Goal: Browse casually

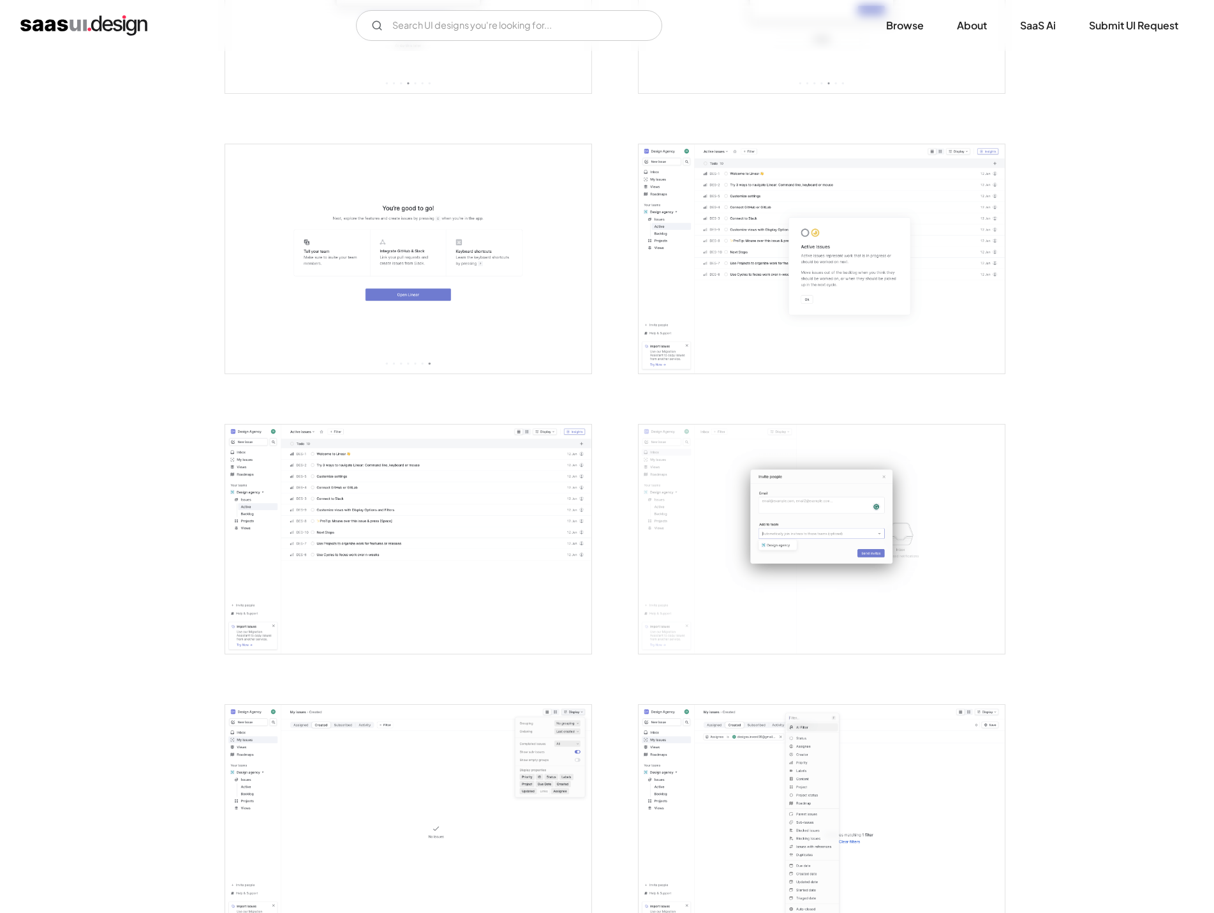
scroll to position [1213, 0]
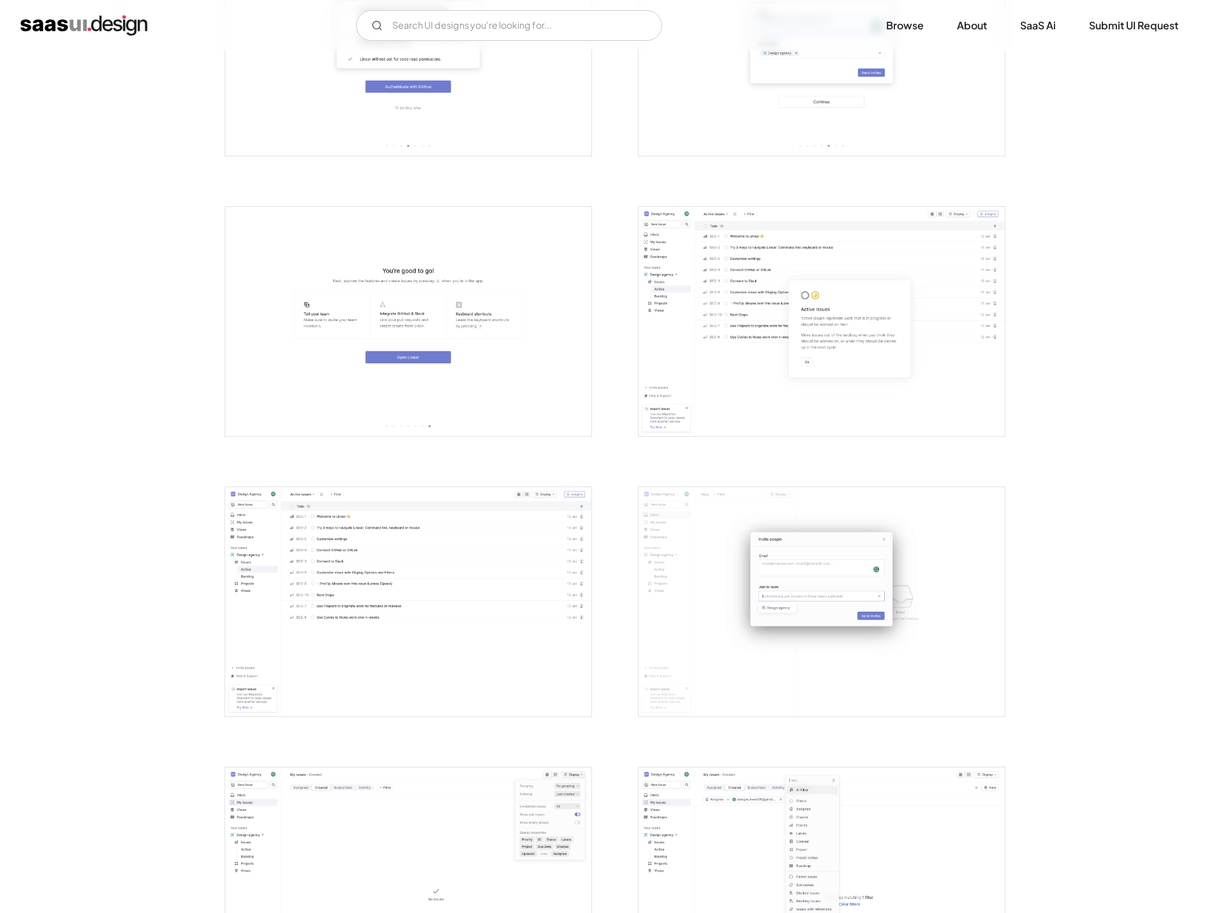
click at [498, 560] on img "open lightbox" at bounding box center [408, 601] width 366 height 229
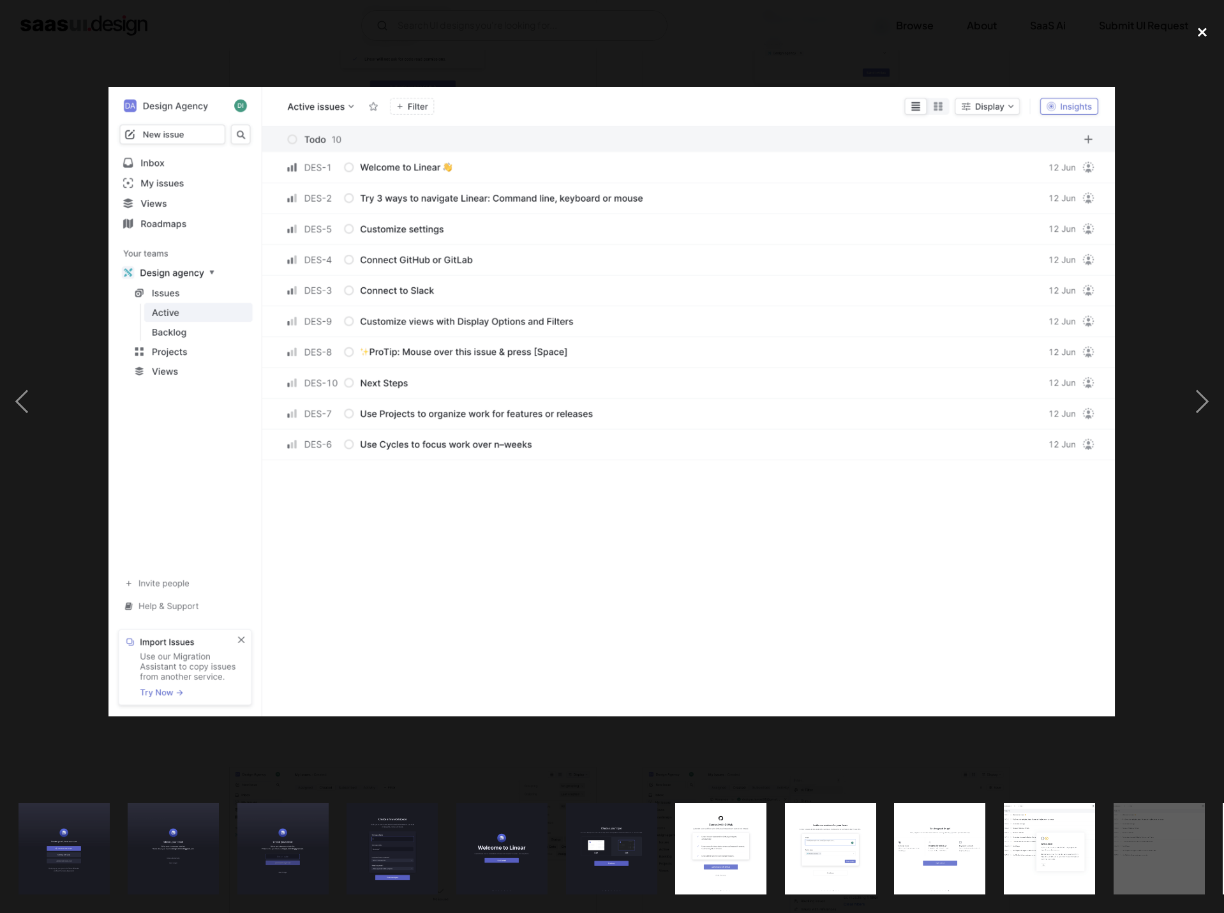
click at [1193, 29] on div "close lightbox" at bounding box center [1202, 33] width 43 height 28
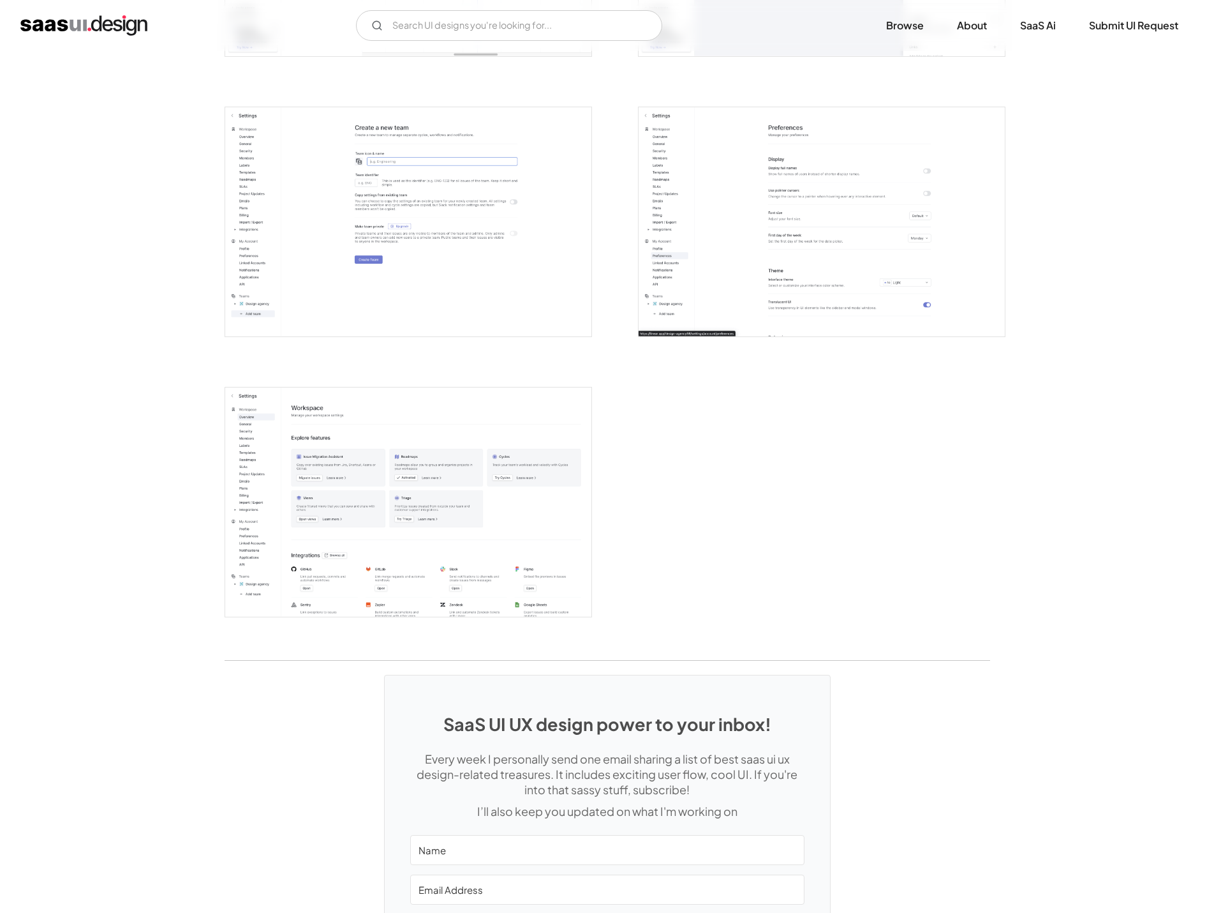
scroll to position [2999, 0]
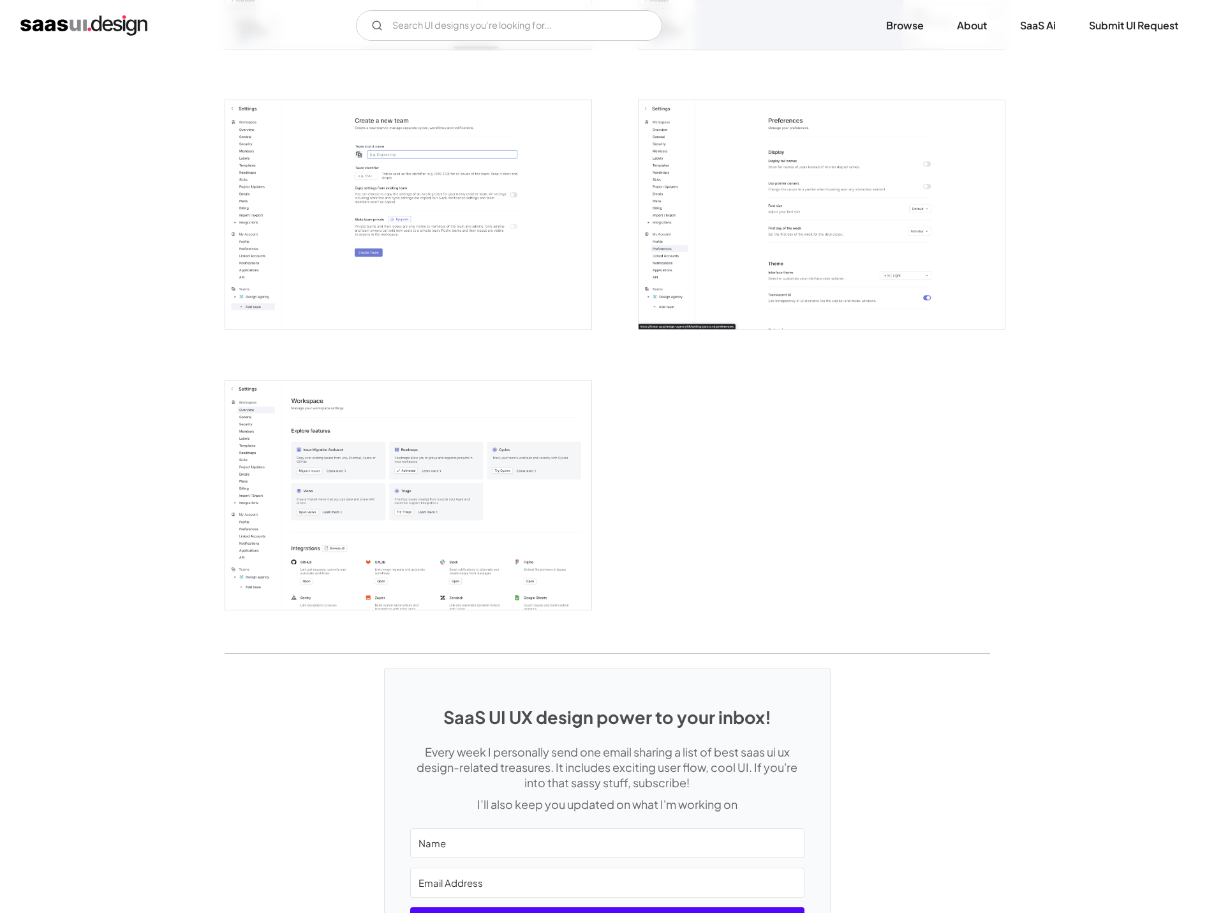
click at [368, 467] on img "open lightbox" at bounding box center [408, 494] width 366 height 229
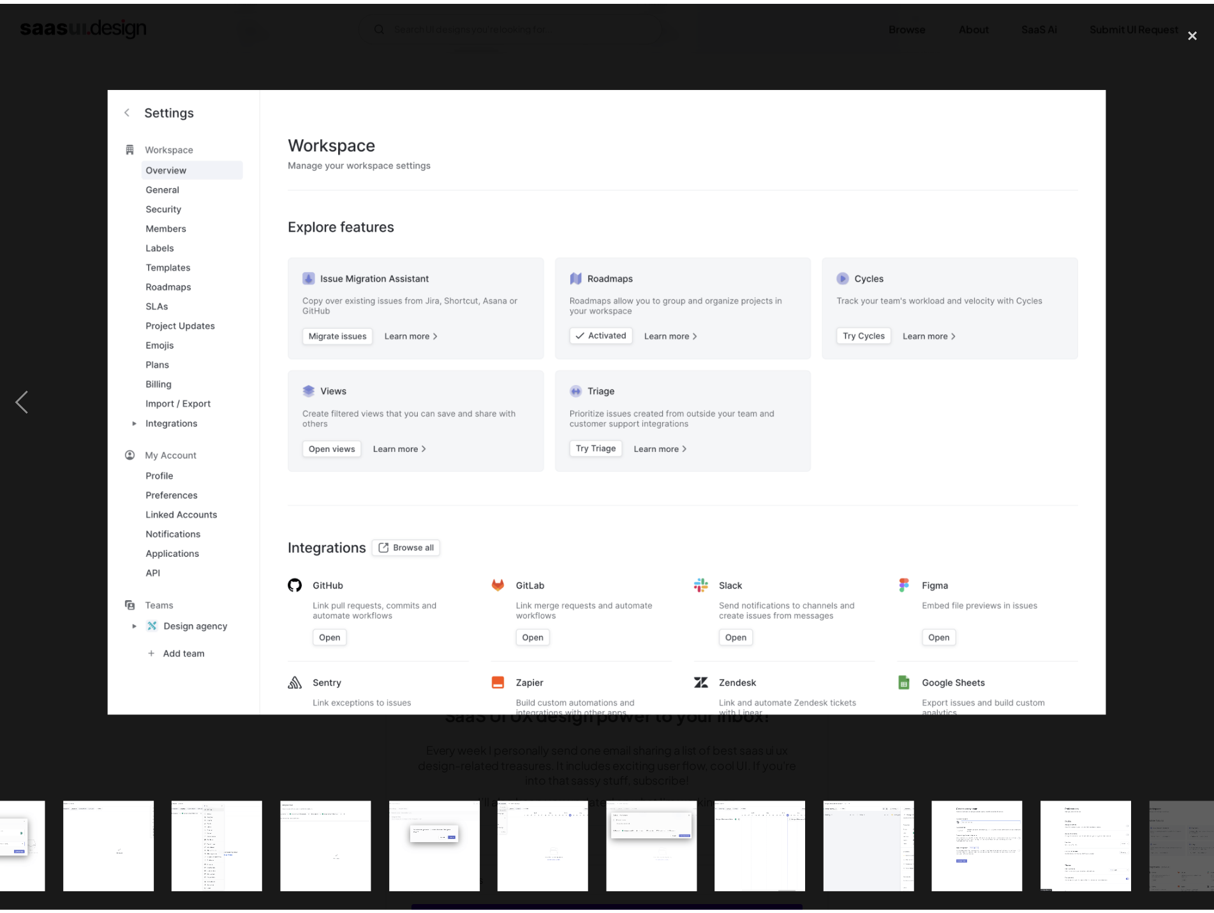
scroll to position [0, 1313]
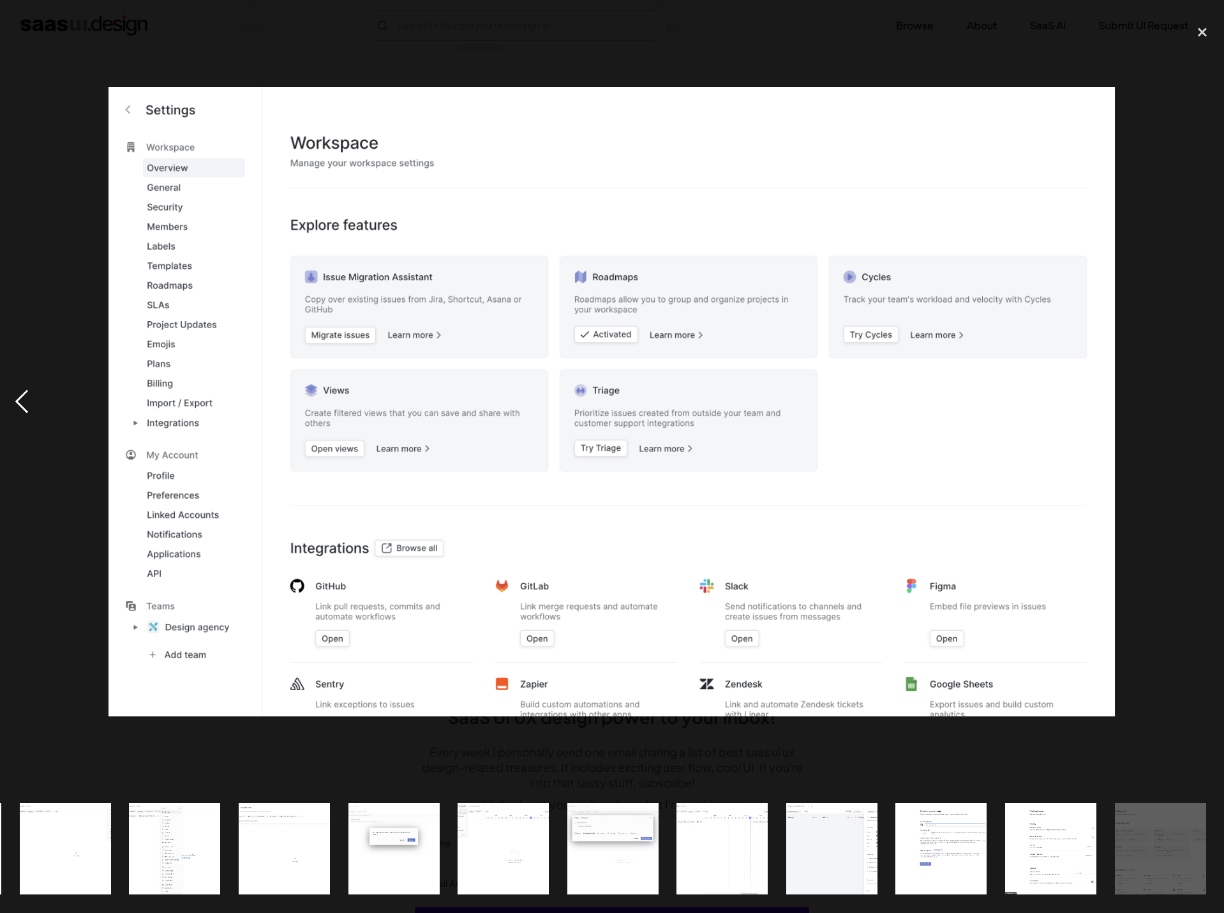
click at [22, 396] on div "previous image" at bounding box center [21, 402] width 43 height 766
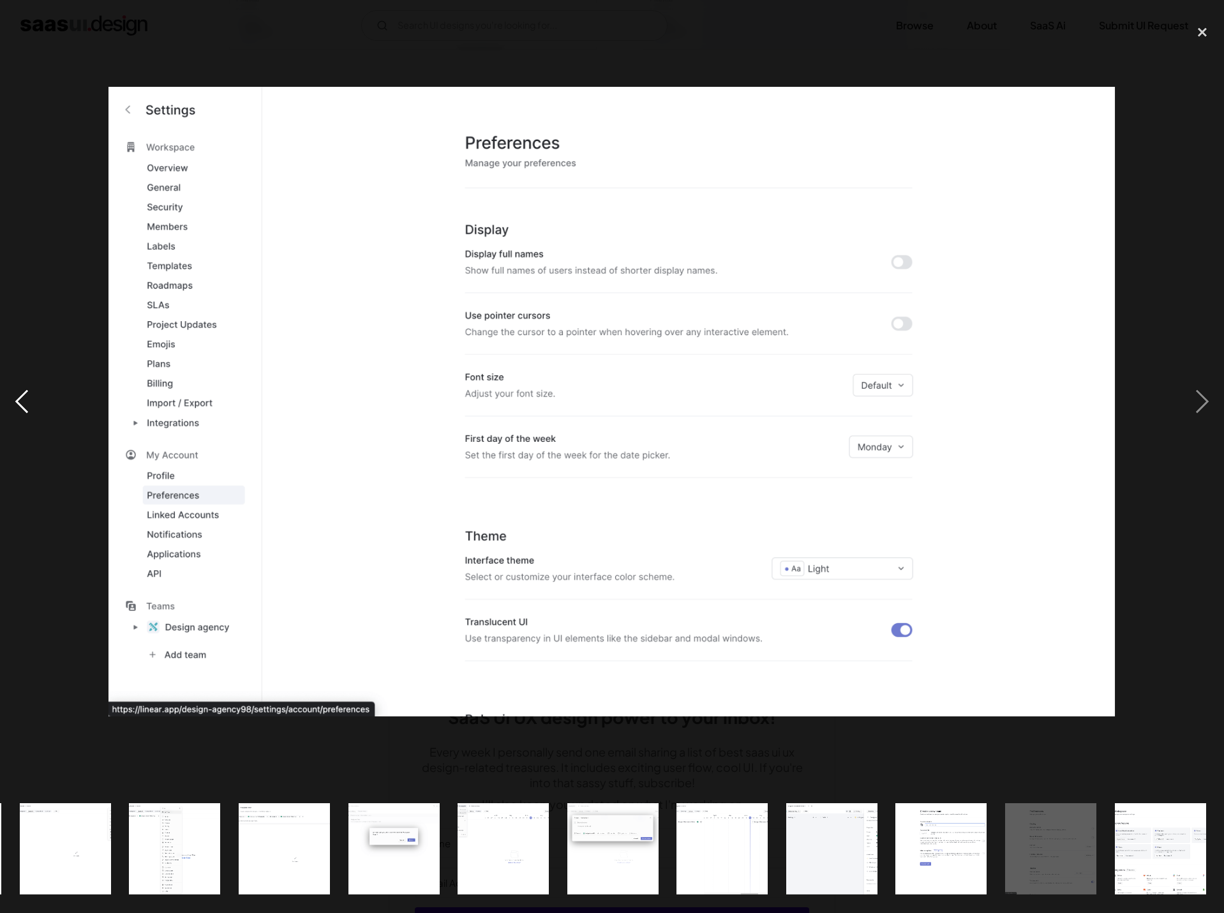
click at [22, 396] on div "previous image" at bounding box center [21, 402] width 43 height 766
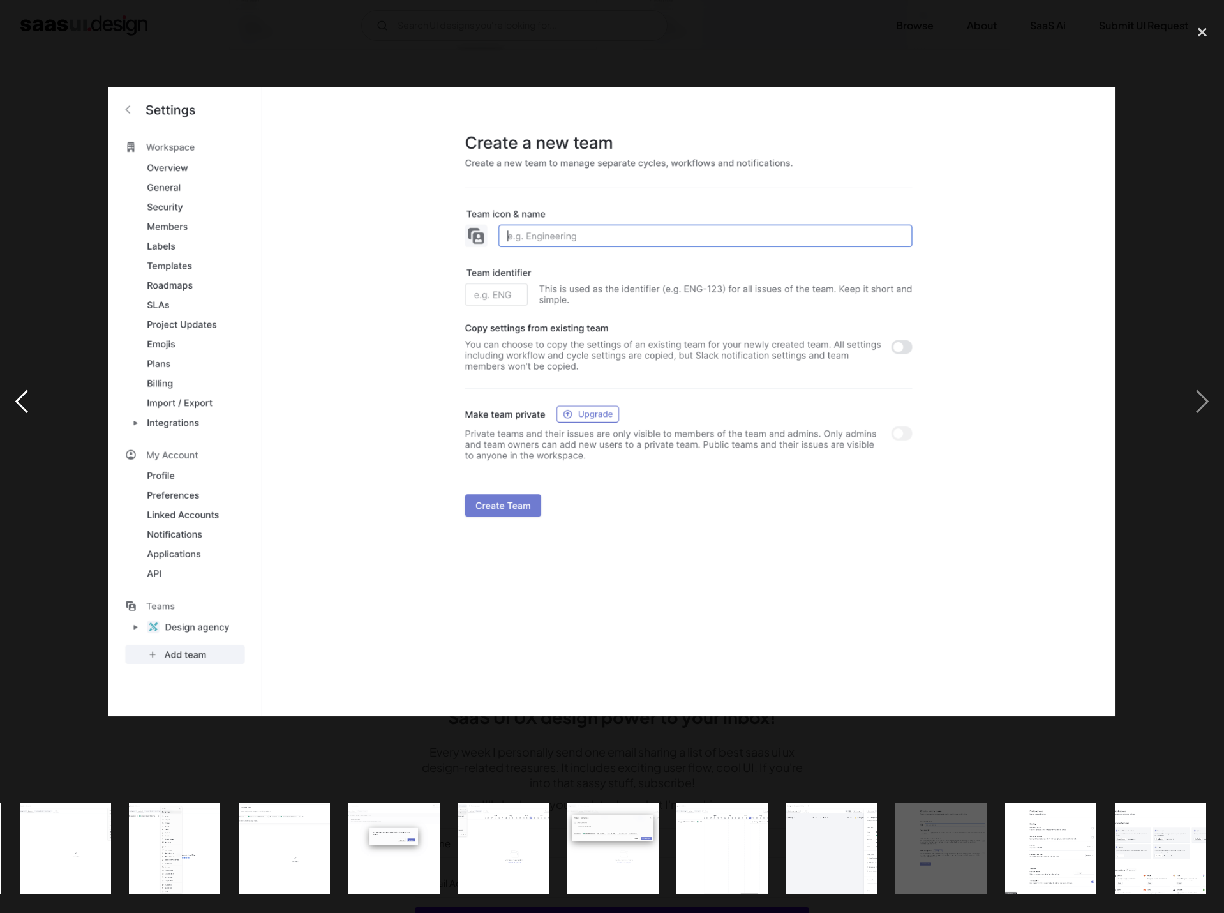
click at [22, 396] on div "previous image" at bounding box center [21, 402] width 43 height 766
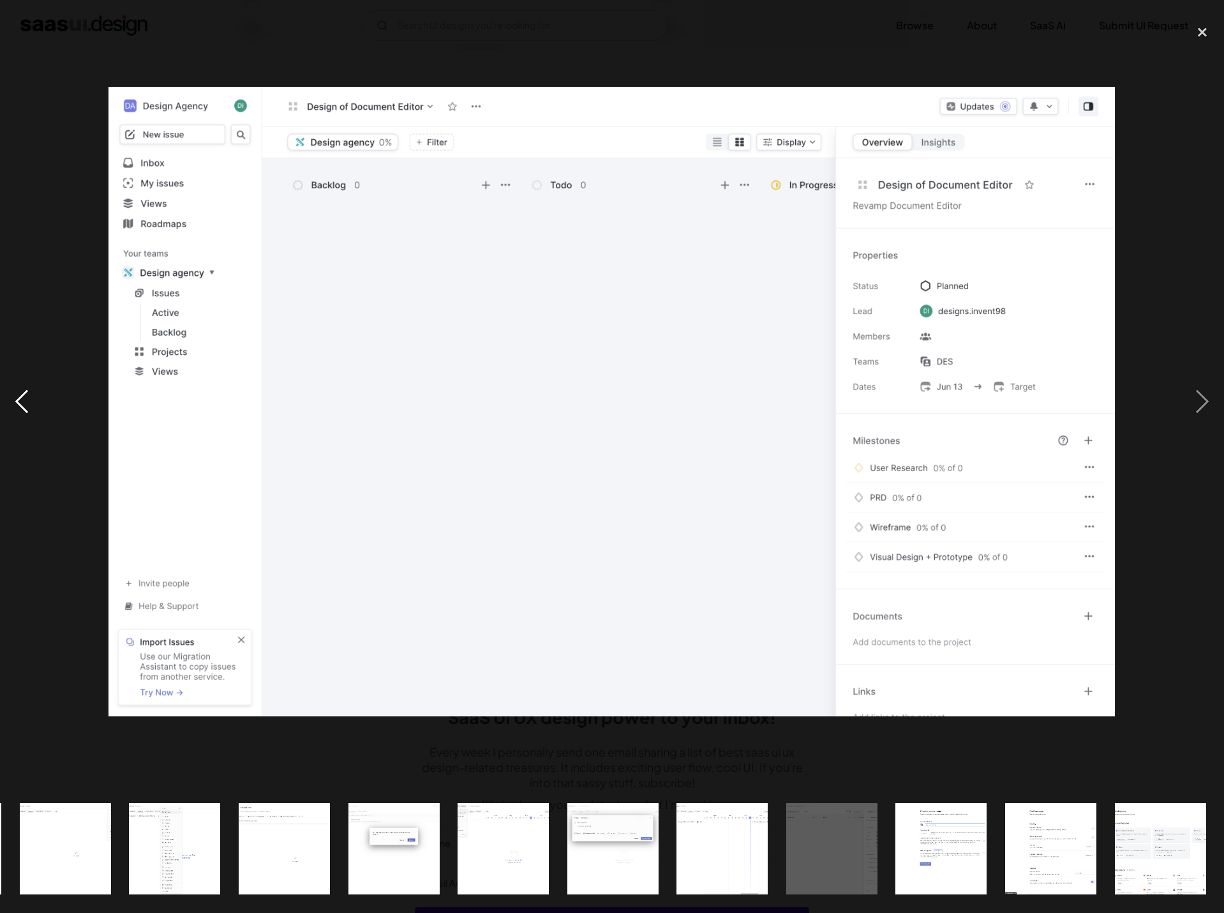
click at [22, 396] on div "previous image" at bounding box center [21, 402] width 43 height 766
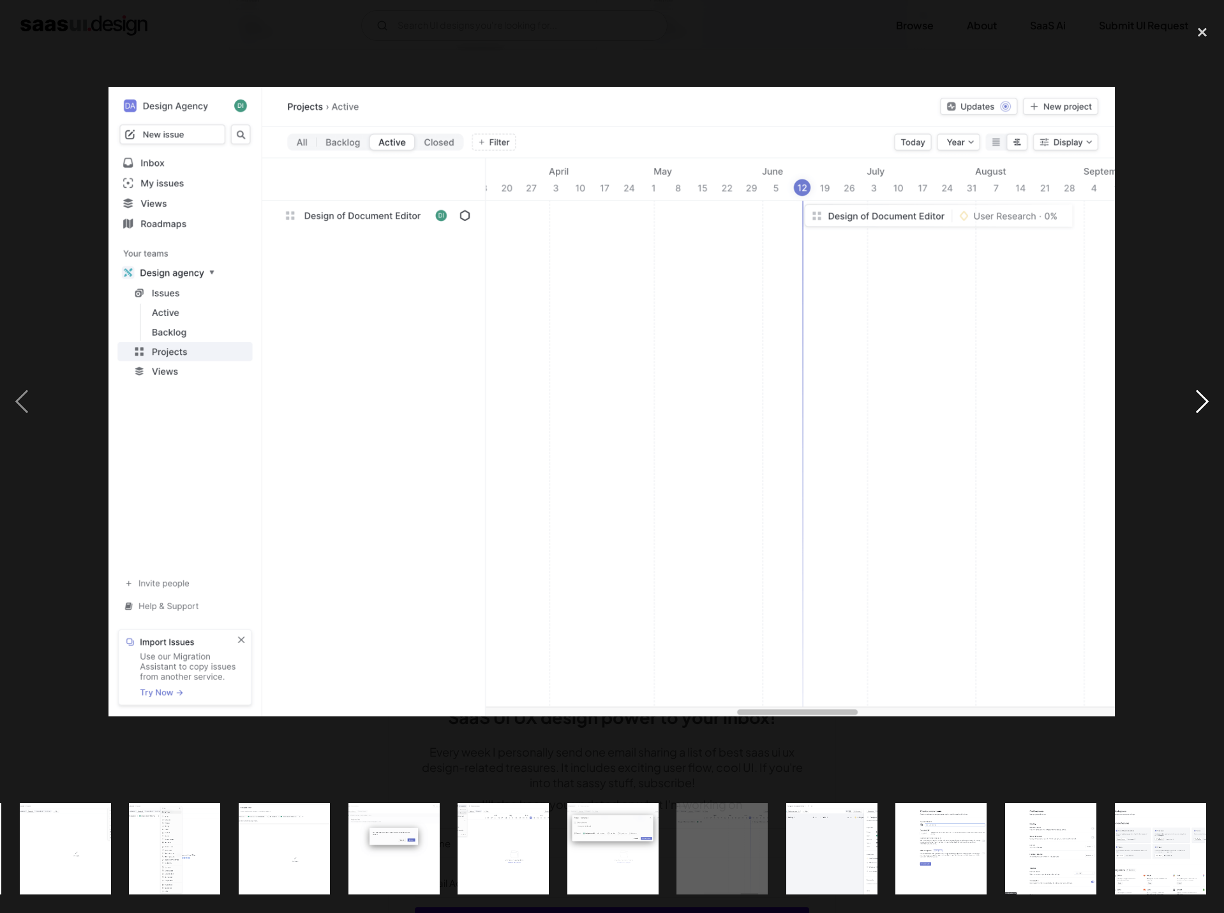
click at [1188, 399] on div "next image" at bounding box center [1202, 402] width 43 height 766
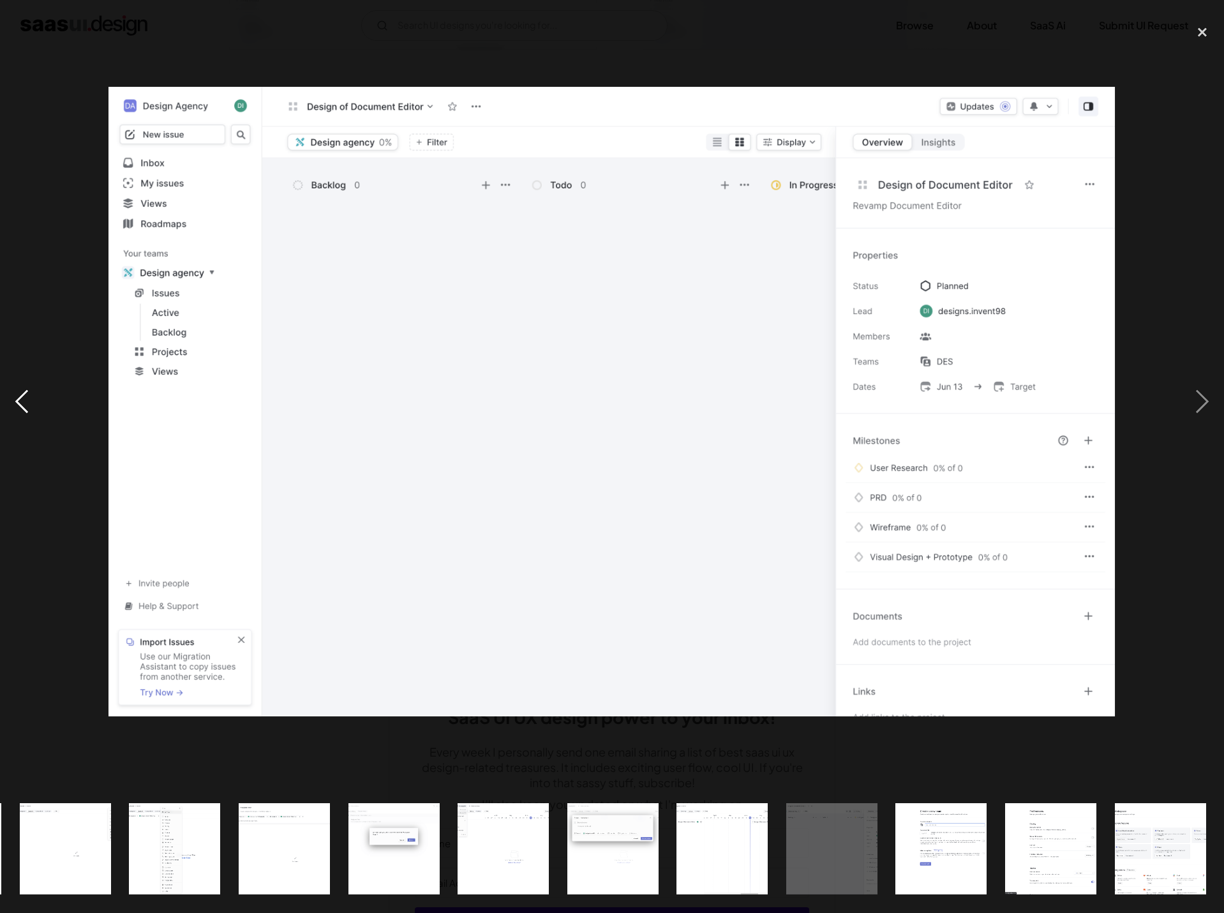
click at [26, 392] on div "previous image" at bounding box center [21, 402] width 43 height 766
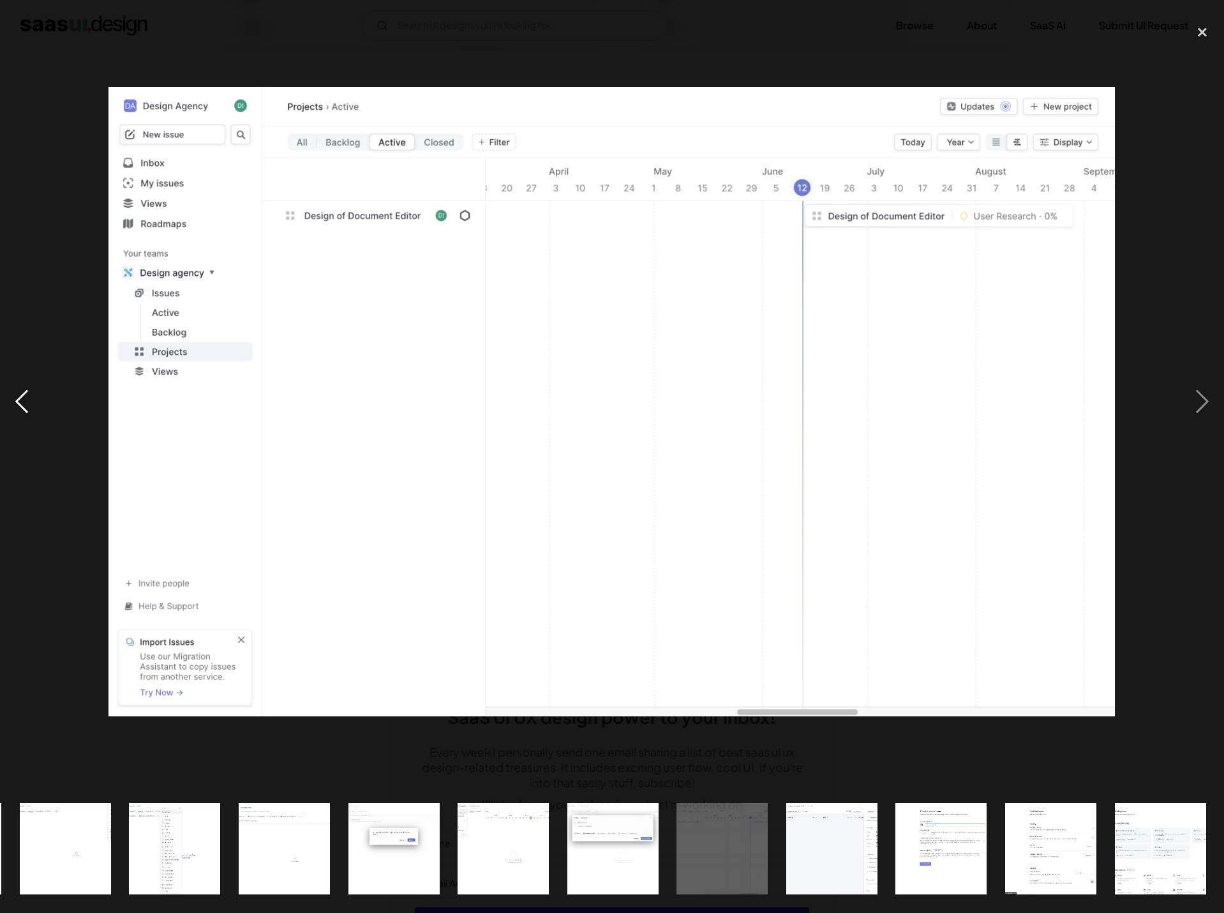
click at [26, 392] on div "previous image" at bounding box center [21, 402] width 43 height 766
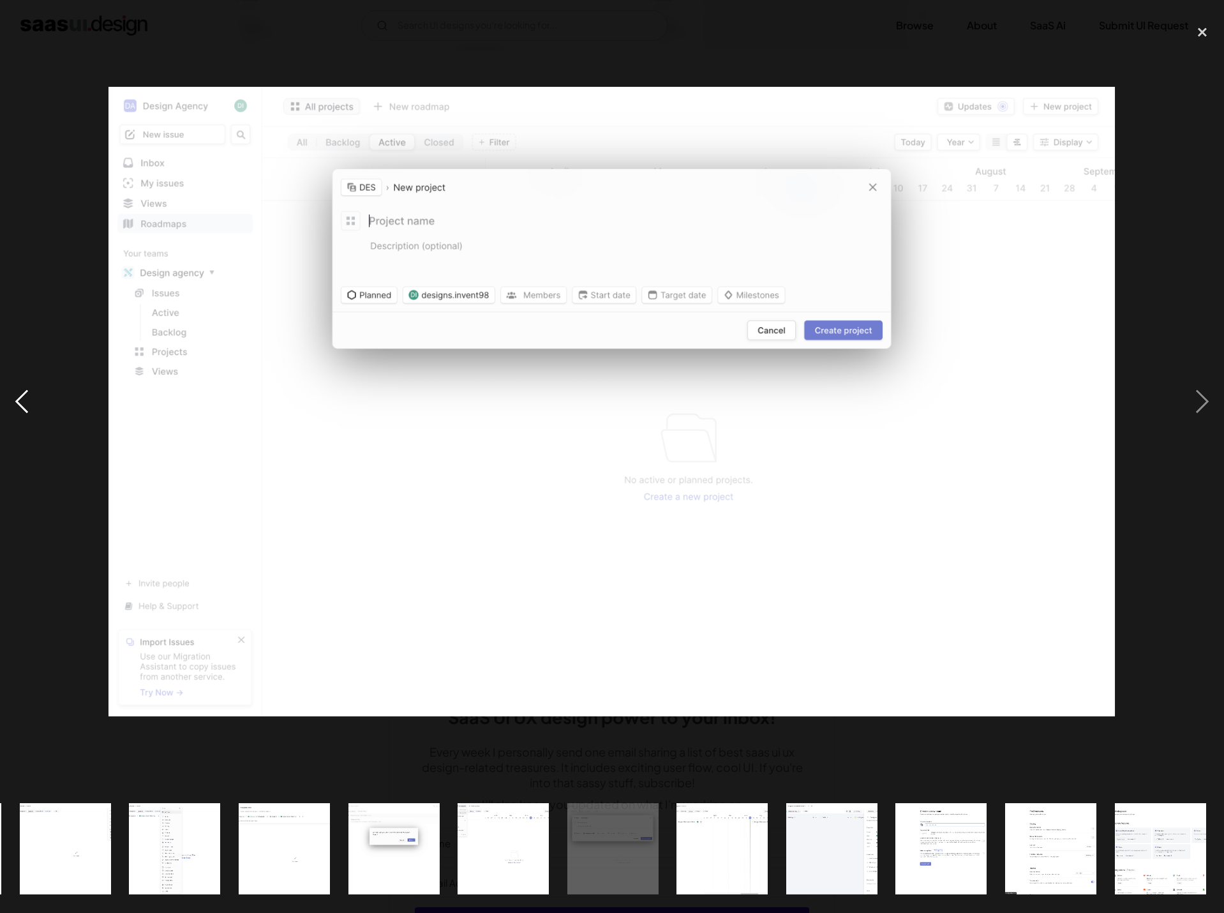
click at [26, 392] on div "previous image" at bounding box center [21, 402] width 43 height 766
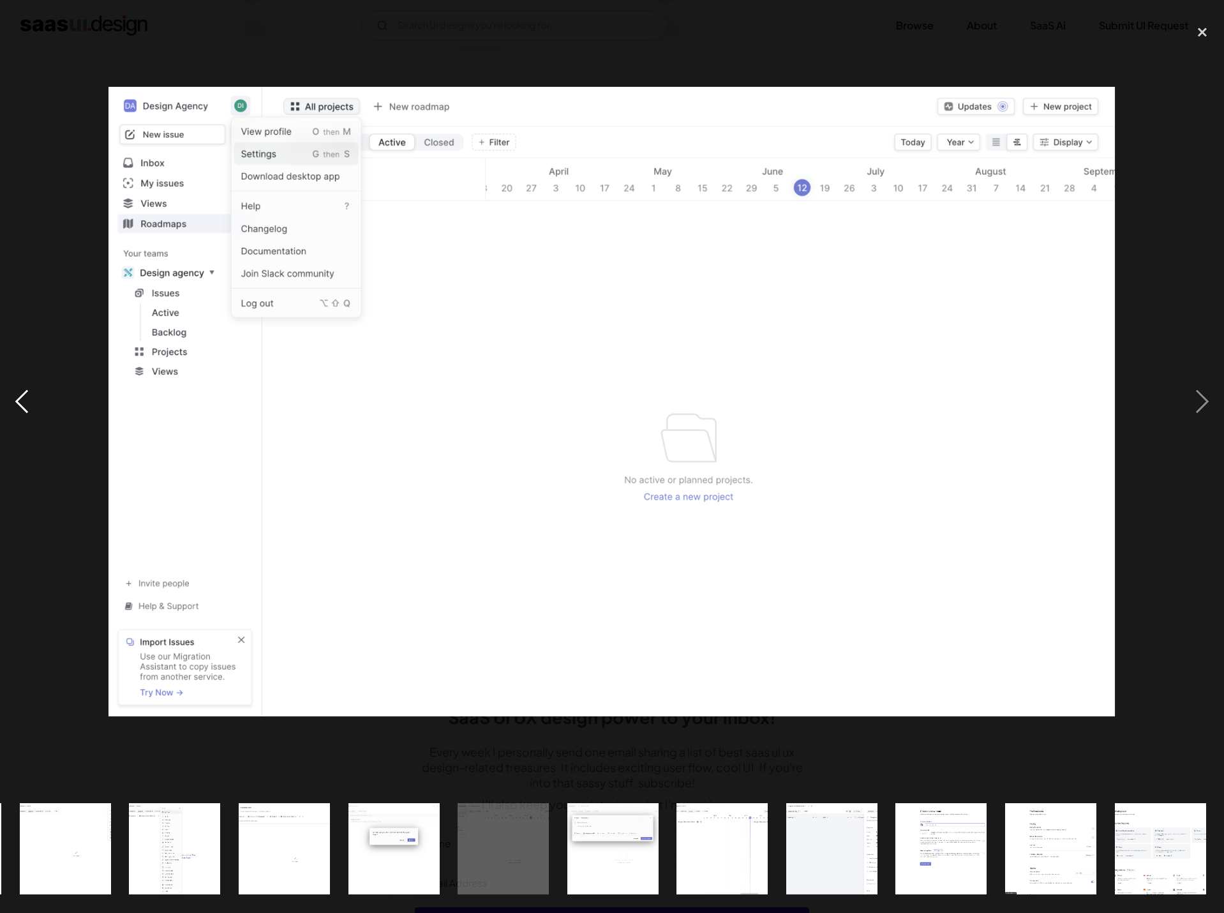
click at [26, 392] on div "previous image" at bounding box center [21, 402] width 43 height 766
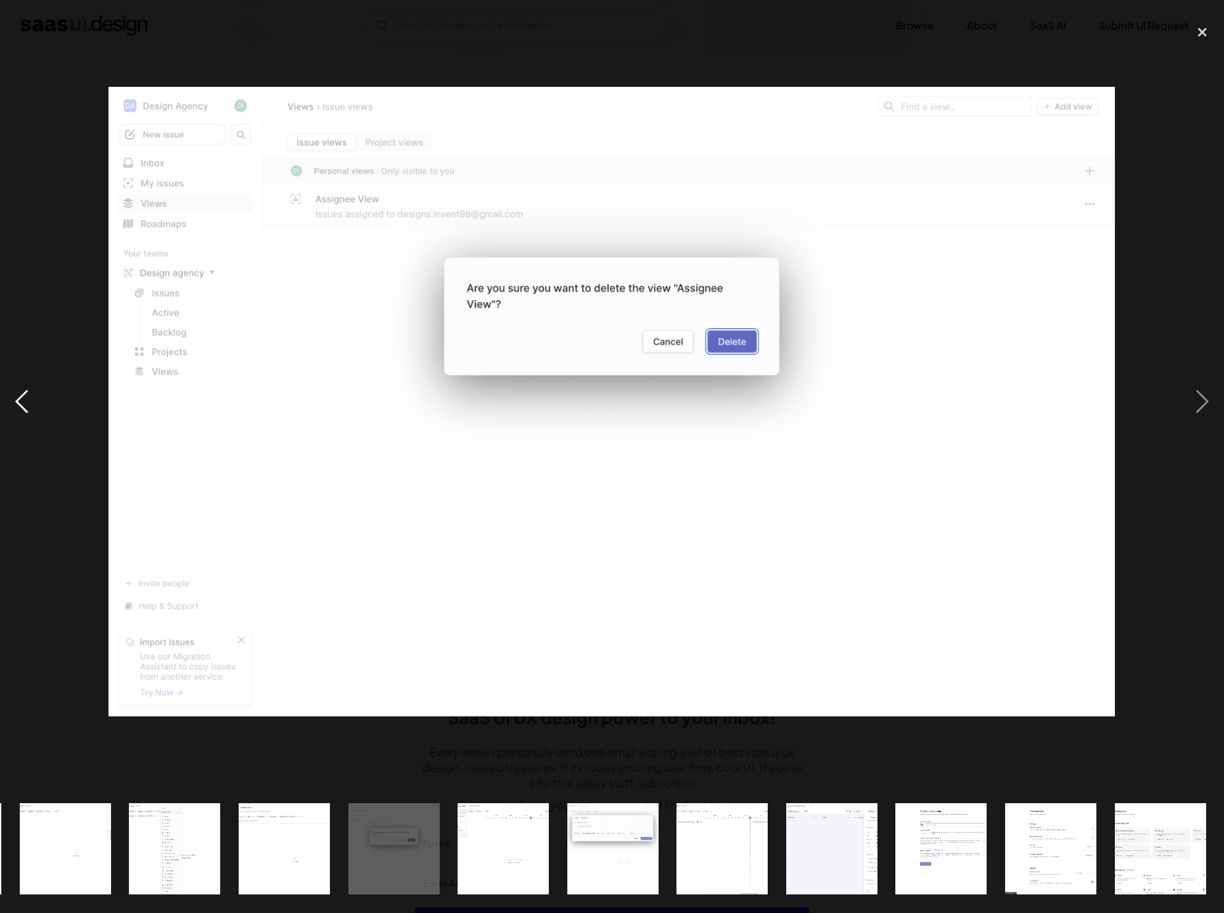
click at [26, 392] on div "previous image" at bounding box center [21, 402] width 43 height 766
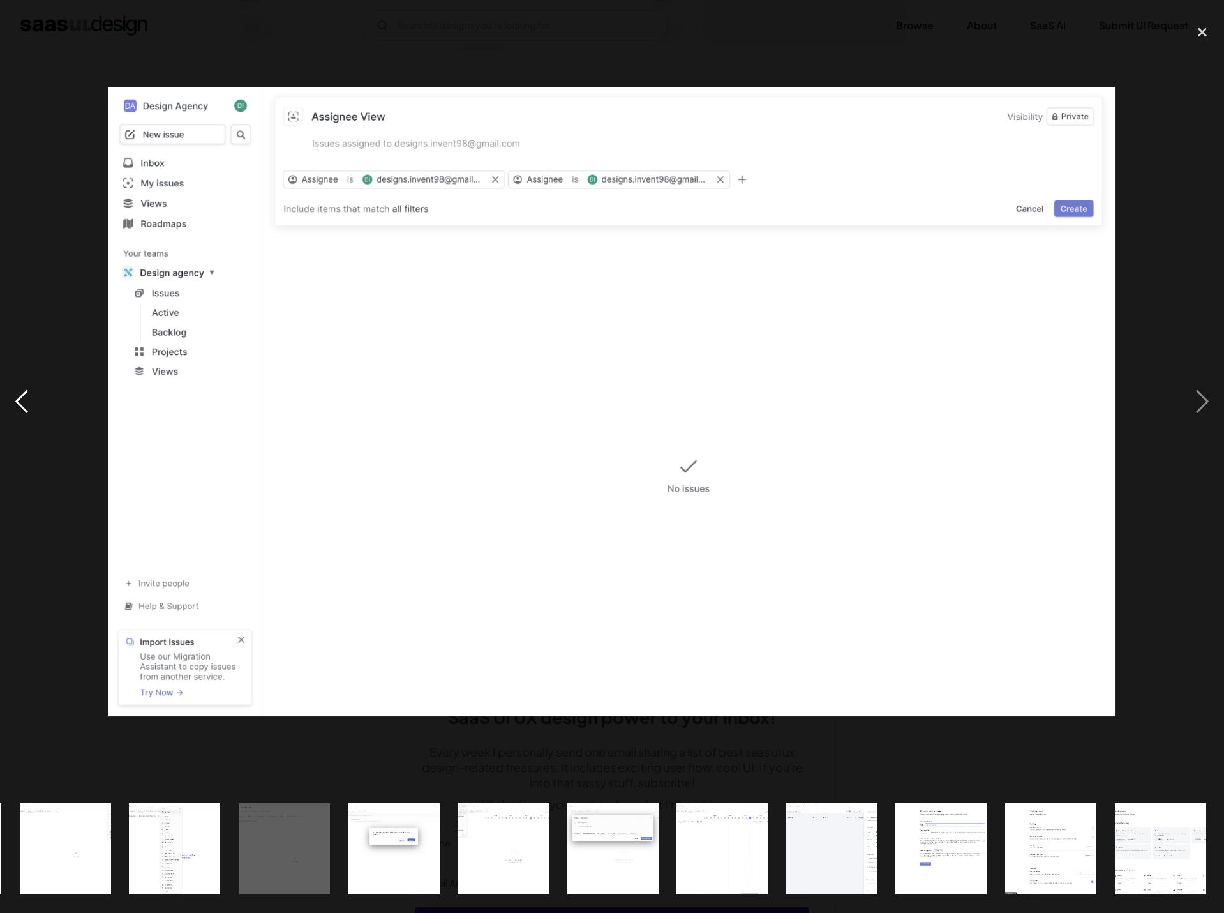
click at [26, 392] on div "previous image" at bounding box center [21, 402] width 43 height 766
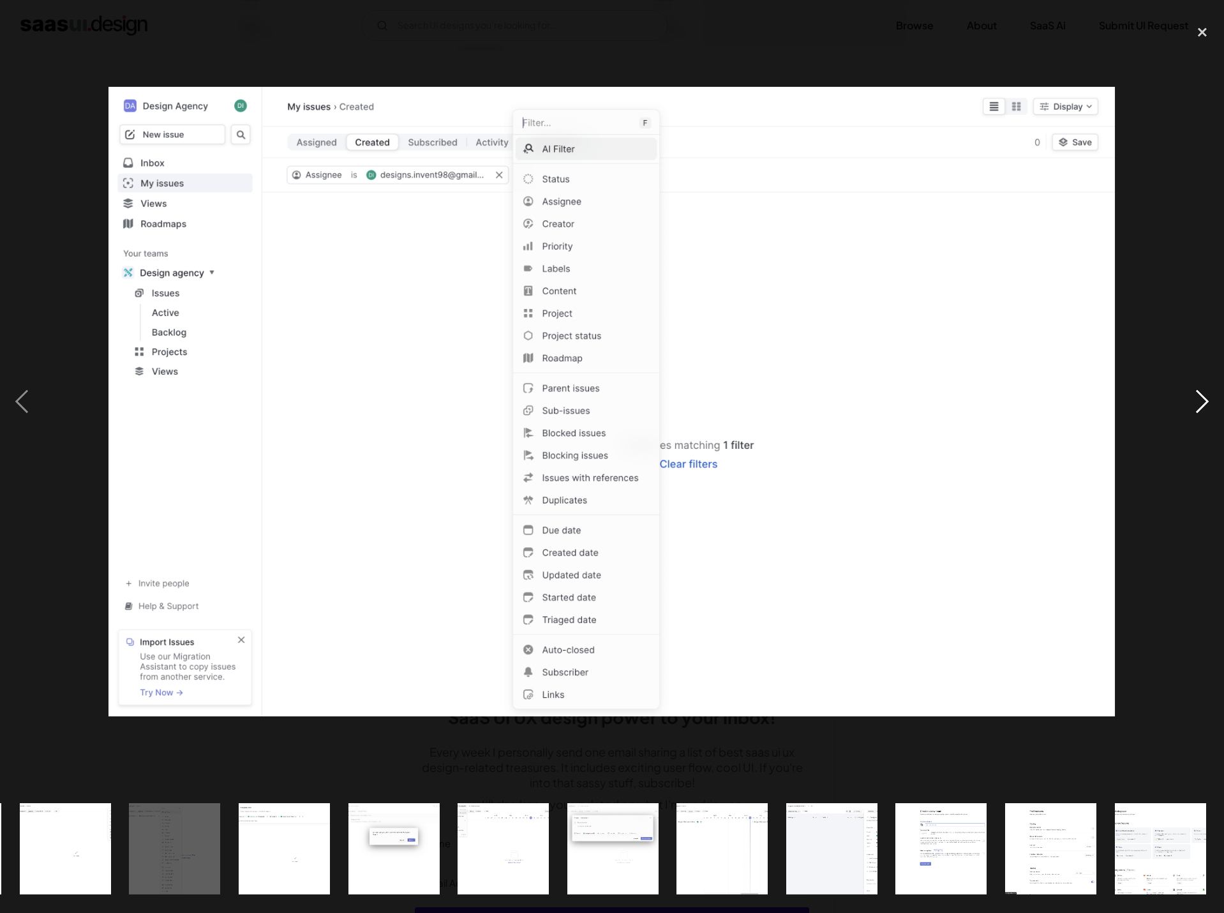
click at [1204, 407] on div "next image" at bounding box center [1202, 402] width 43 height 766
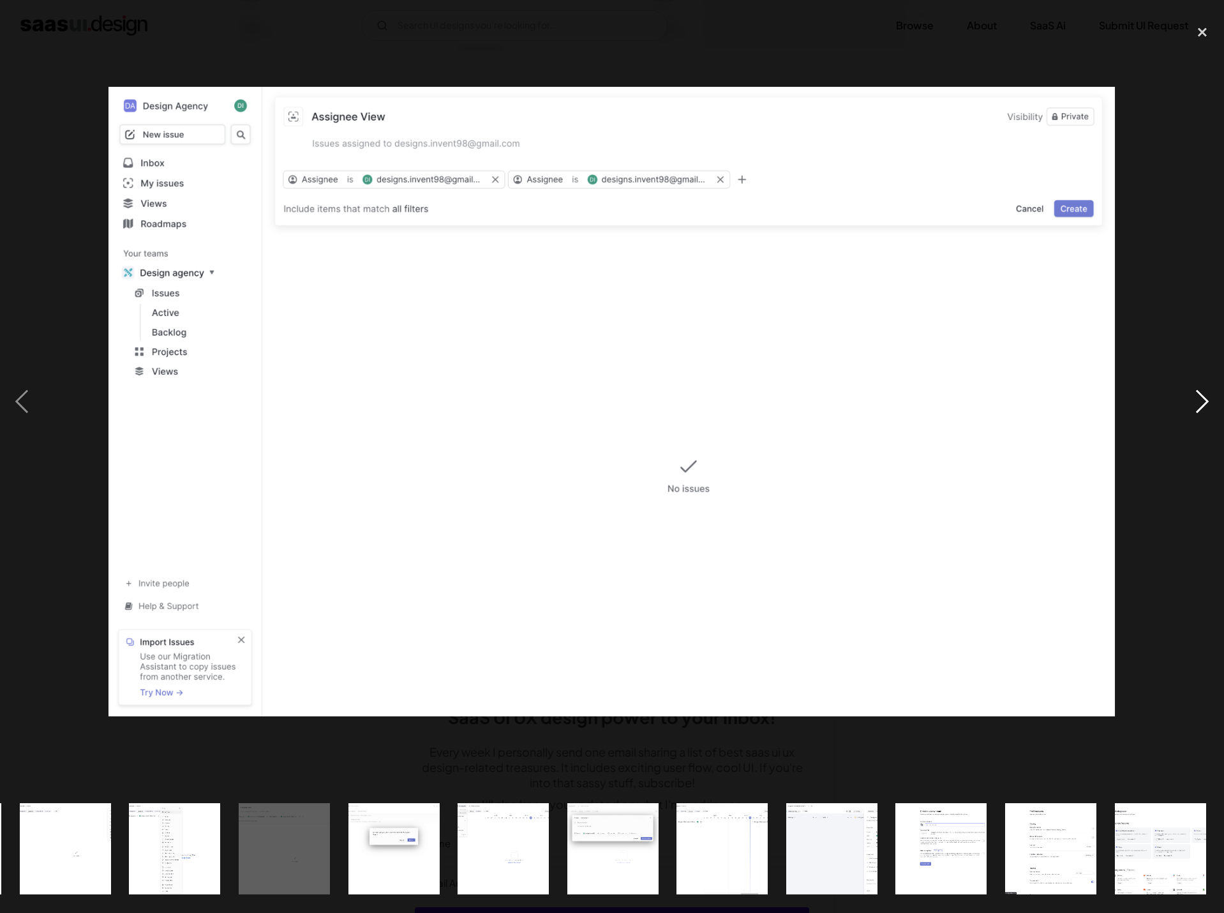
click at [1204, 407] on div "next image" at bounding box center [1202, 402] width 43 height 766
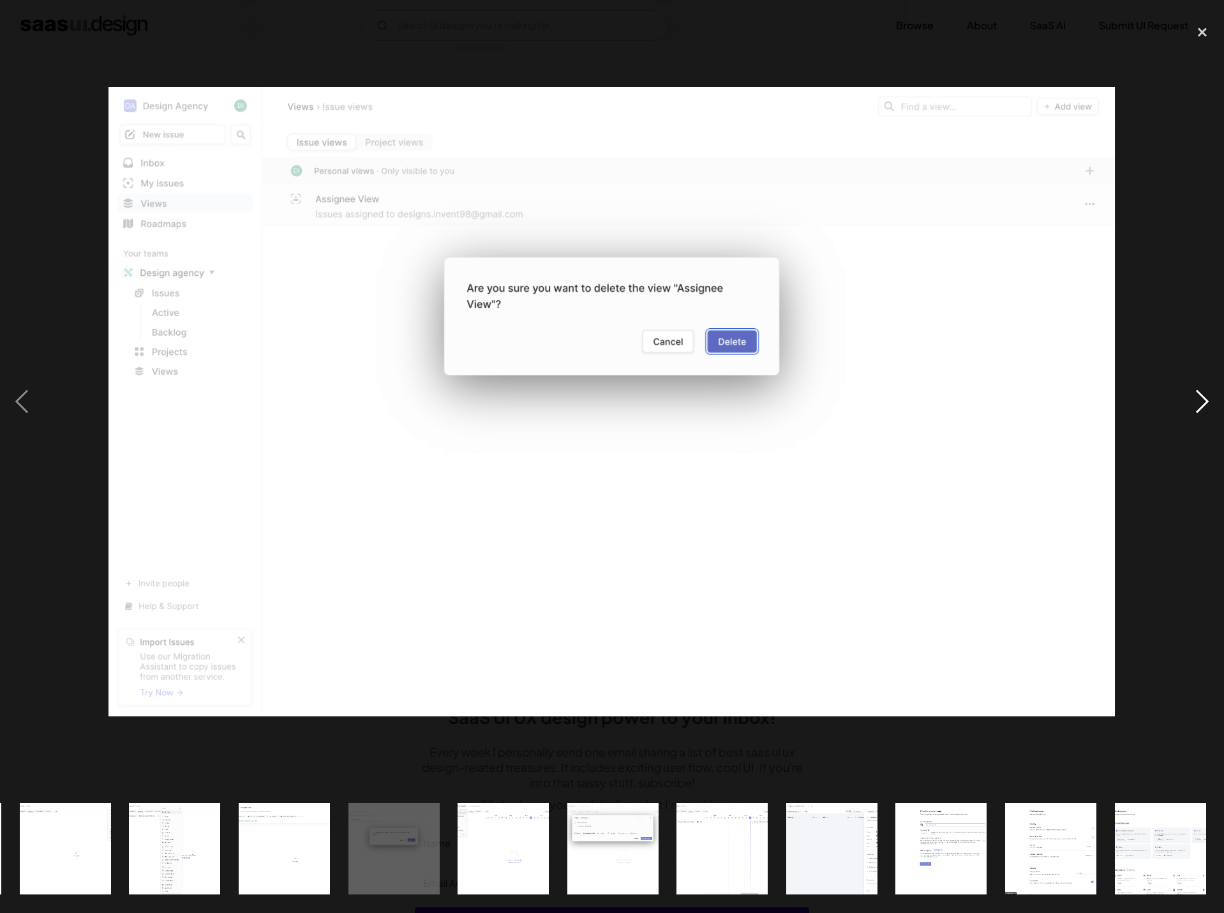
click at [1204, 407] on div "next image" at bounding box center [1202, 402] width 43 height 766
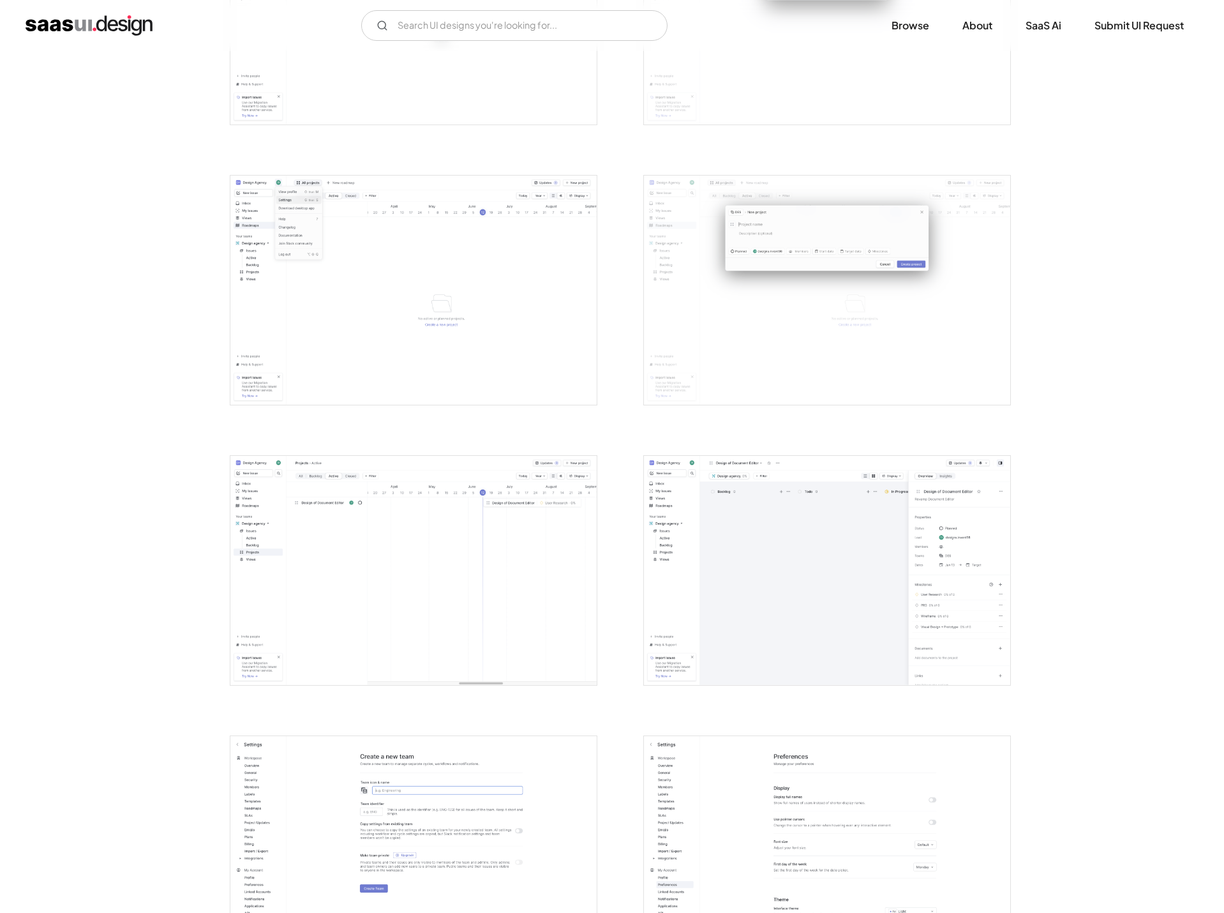
scroll to position [2425, 0]
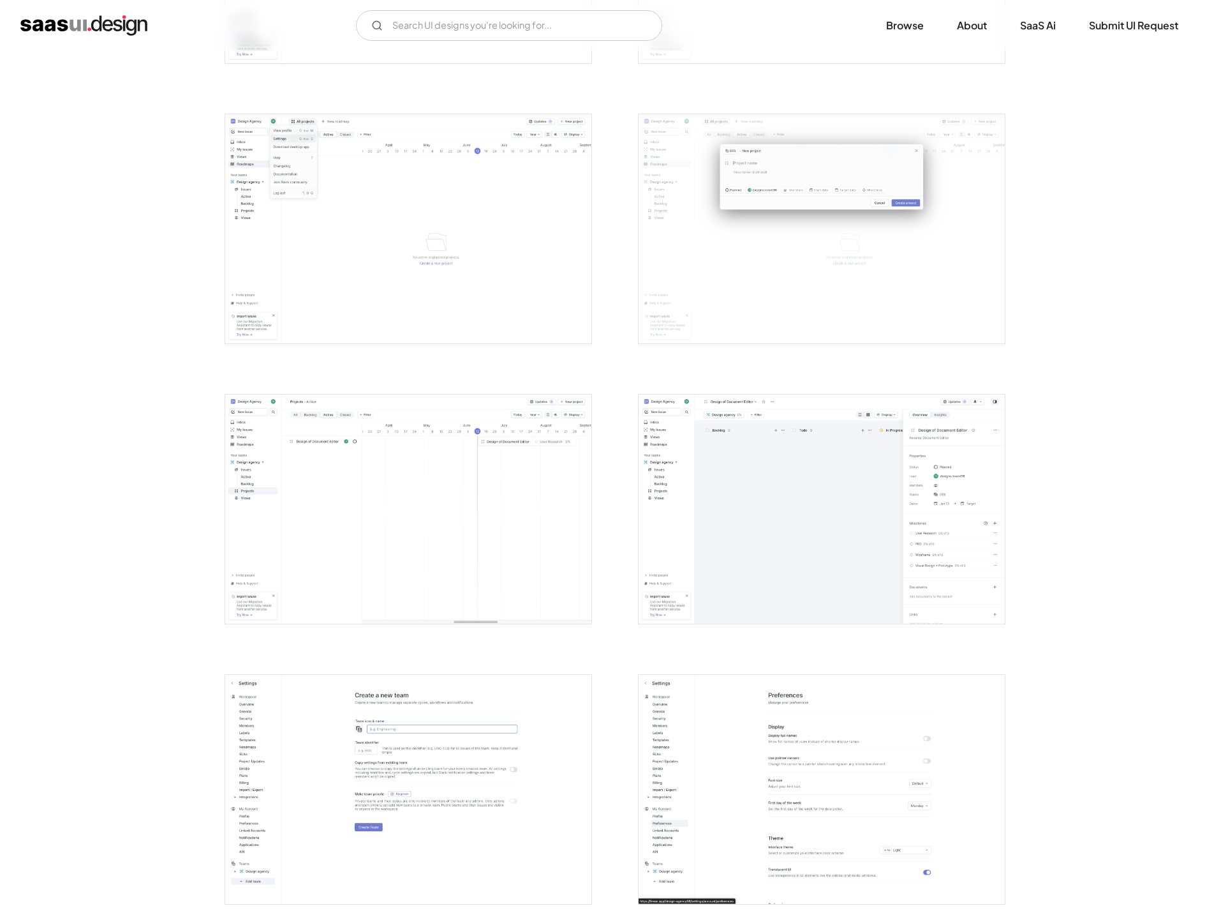
click at [854, 461] on img "open lightbox" at bounding box center [822, 508] width 366 height 229
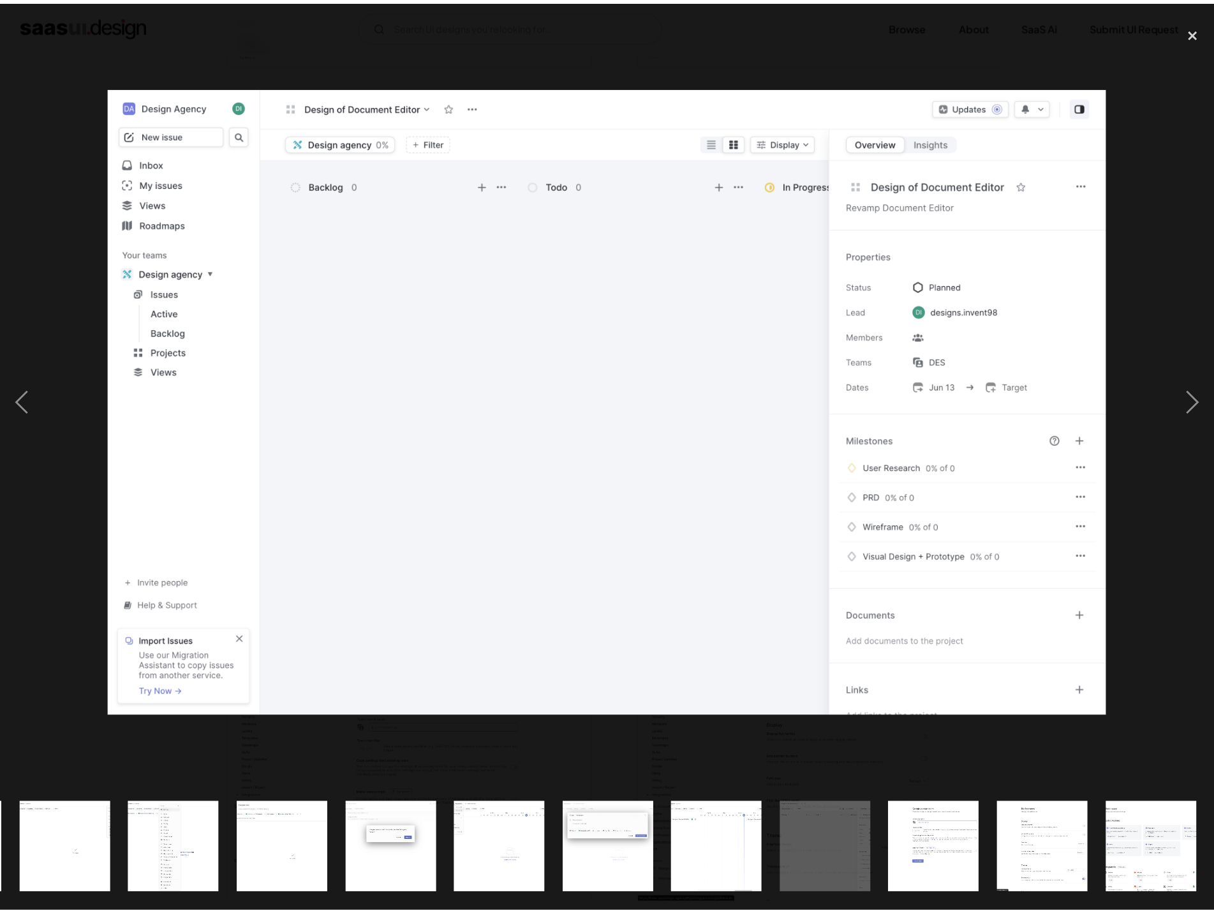
scroll to position [0, 1313]
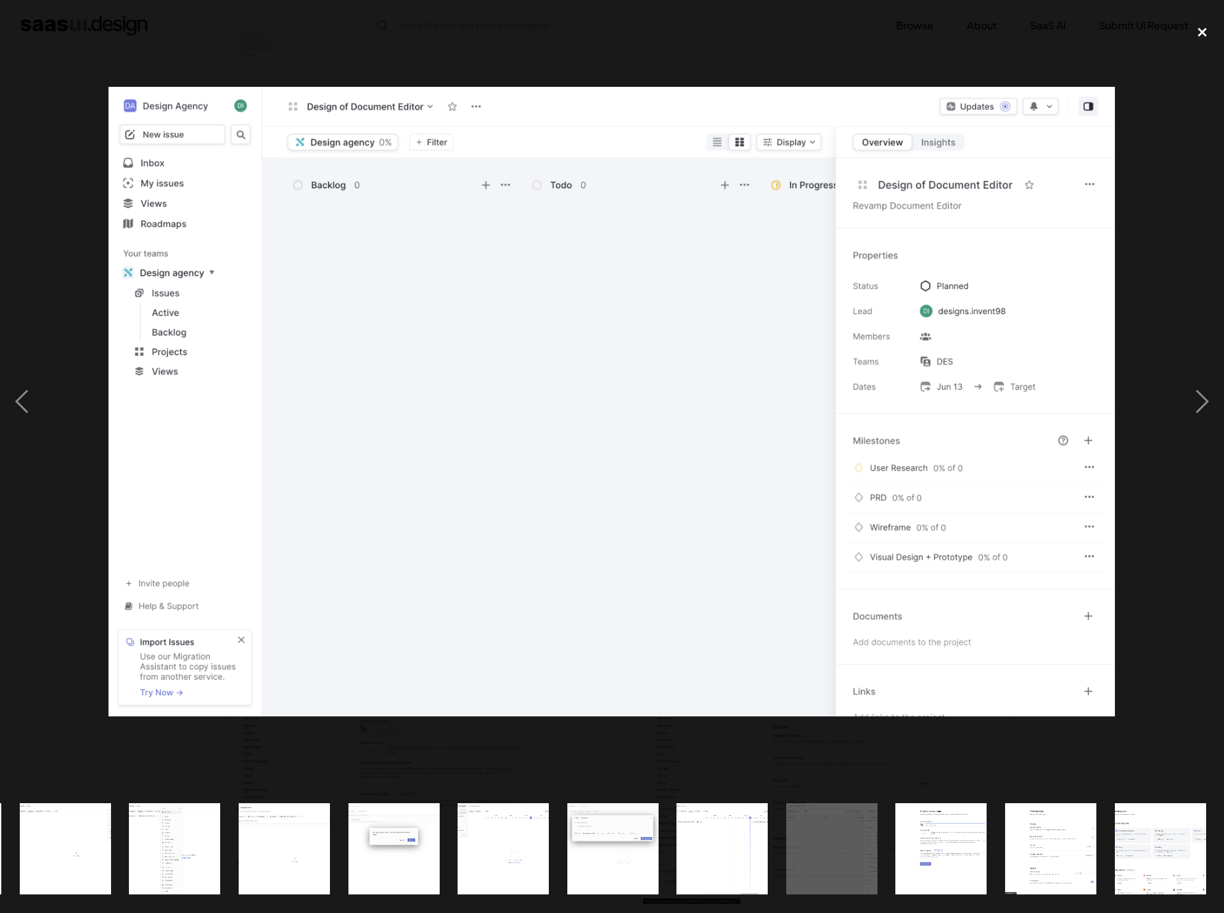
click at [1200, 36] on div "close lightbox" at bounding box center [1202, 33] width 43 height 28
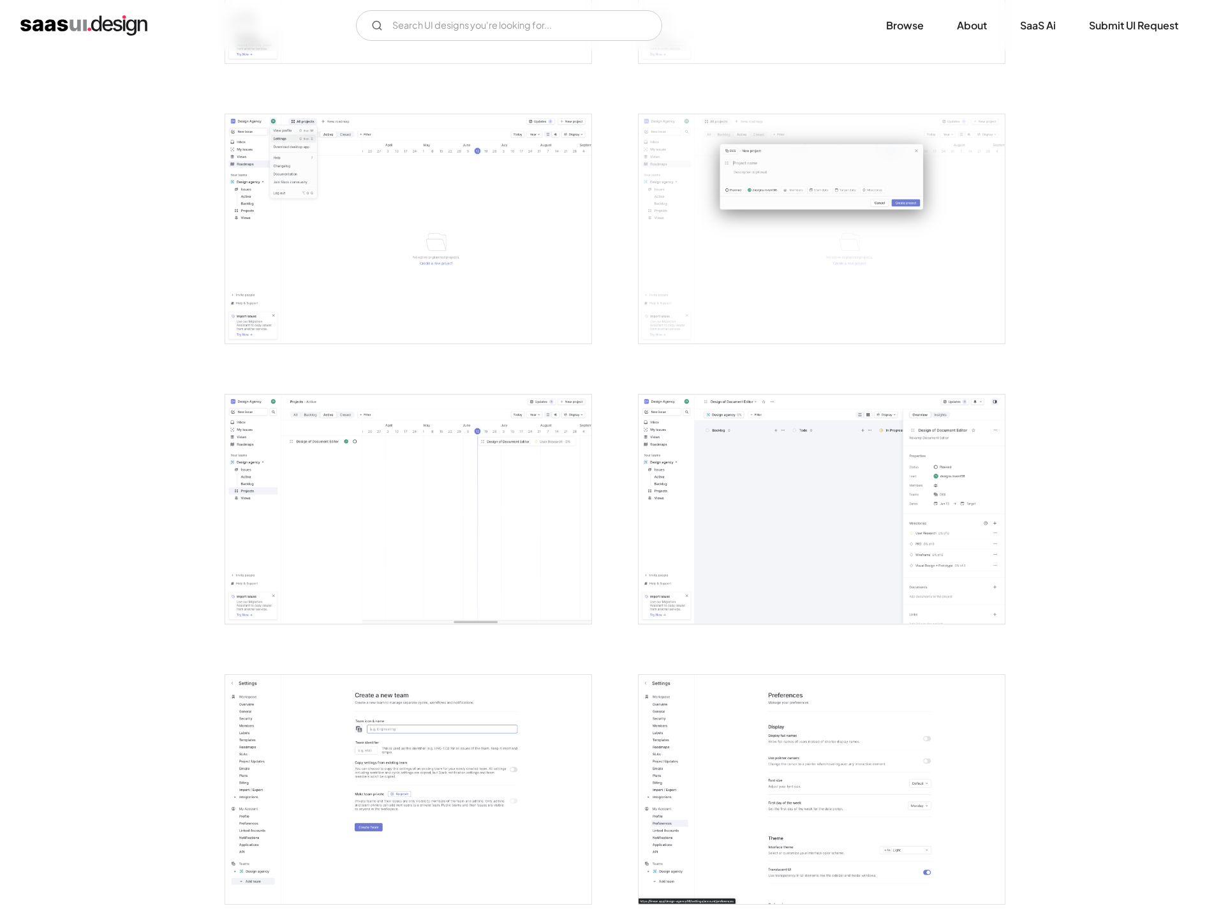
scroll to position [0, 0]
